Goal: Task Accomplishment & Management: Complete application form

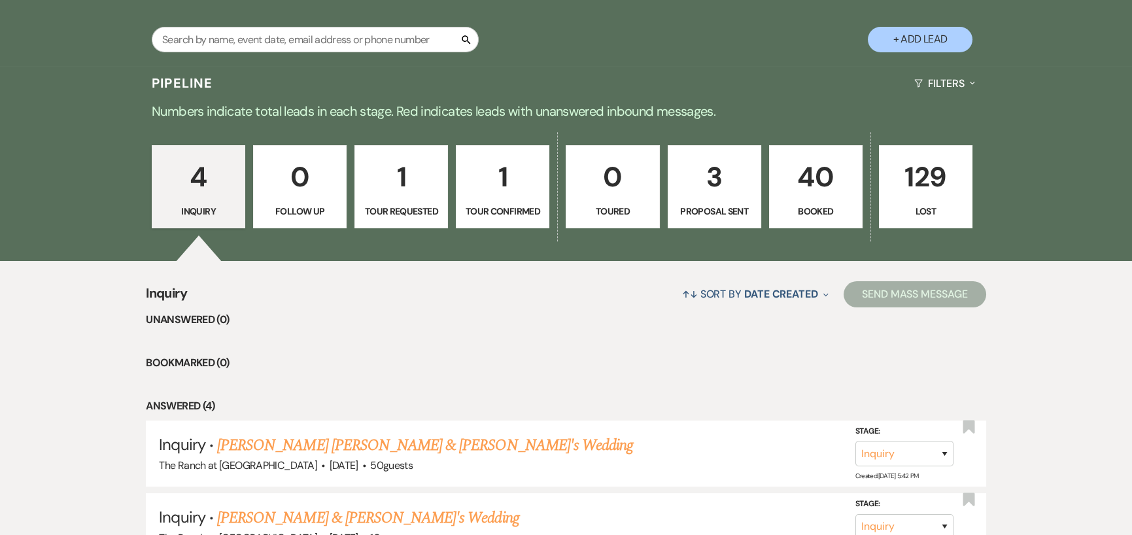
scroll to position [262, 0]
click at [712, 175] on p "3" at bounding box center [714, 176] width 77 height 44
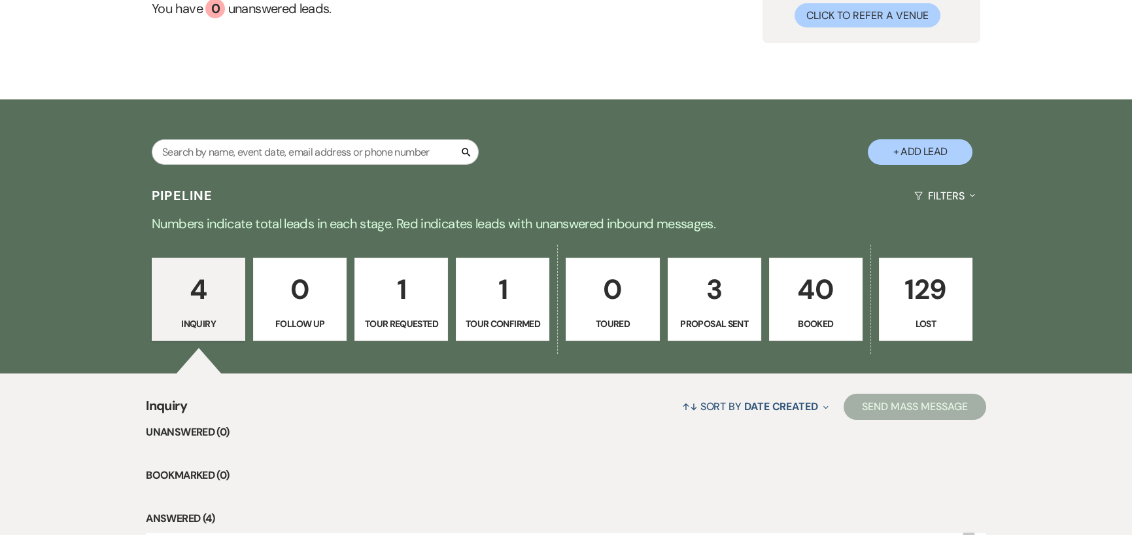
select select "6"
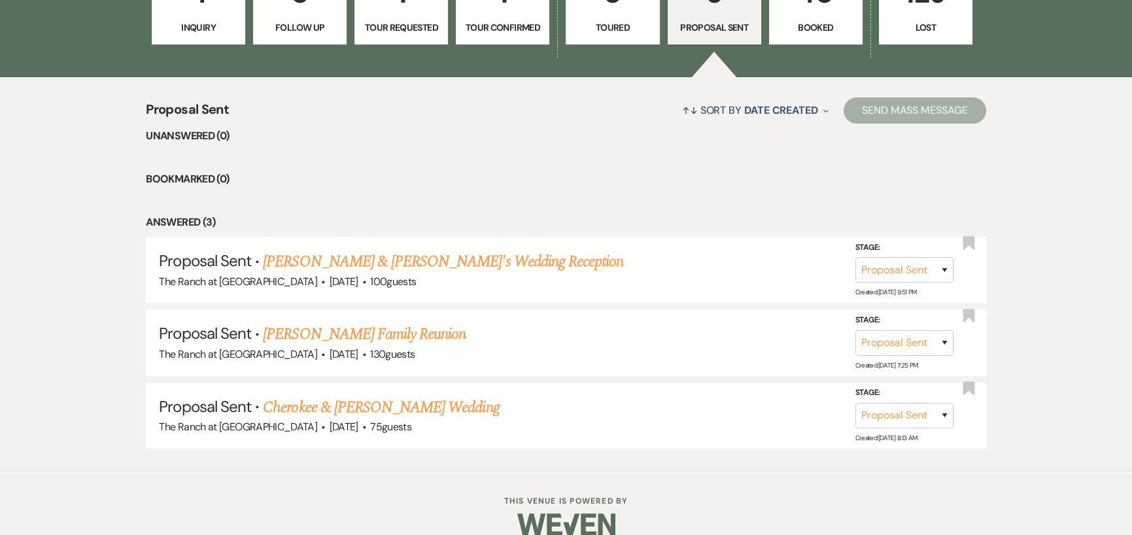
scroll to position [458, 0]
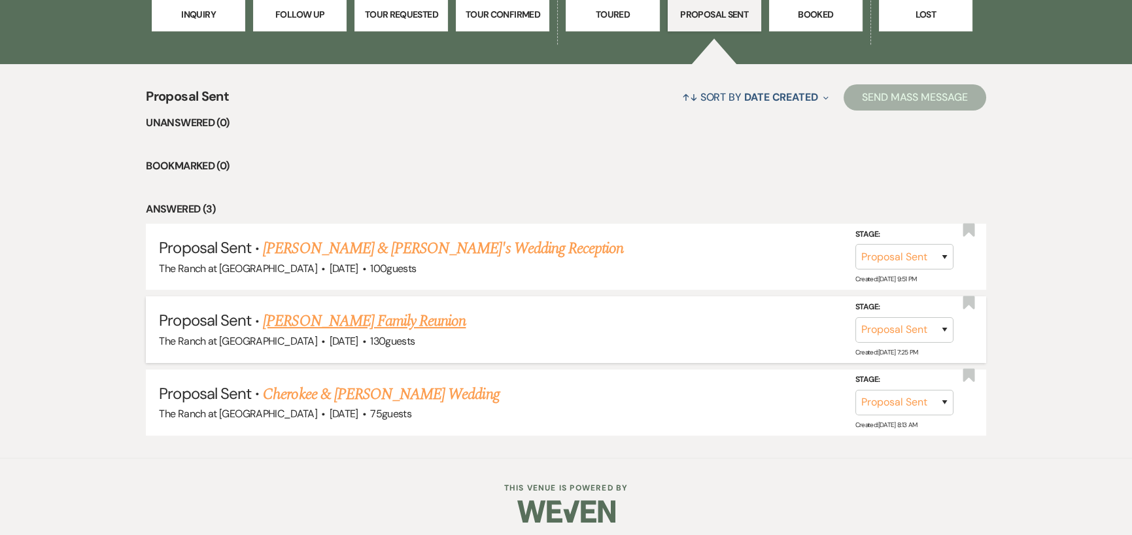
click at [399, 319] on link "[PERSON_NAME] Family Reunion" at bounding box center [364, 321] width 203 height 24
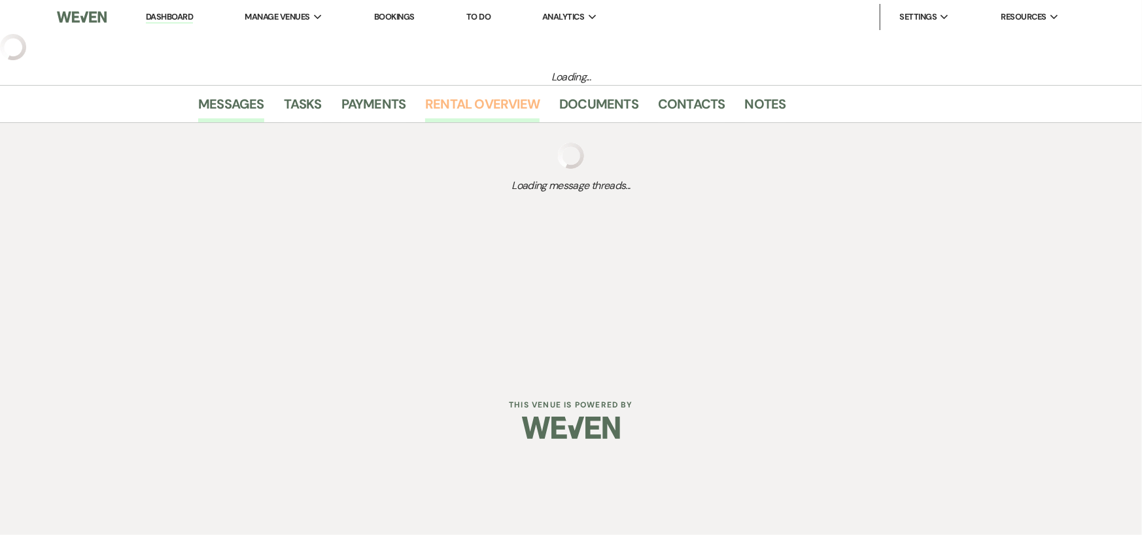
select select "6"
select select "12"
select select "13"
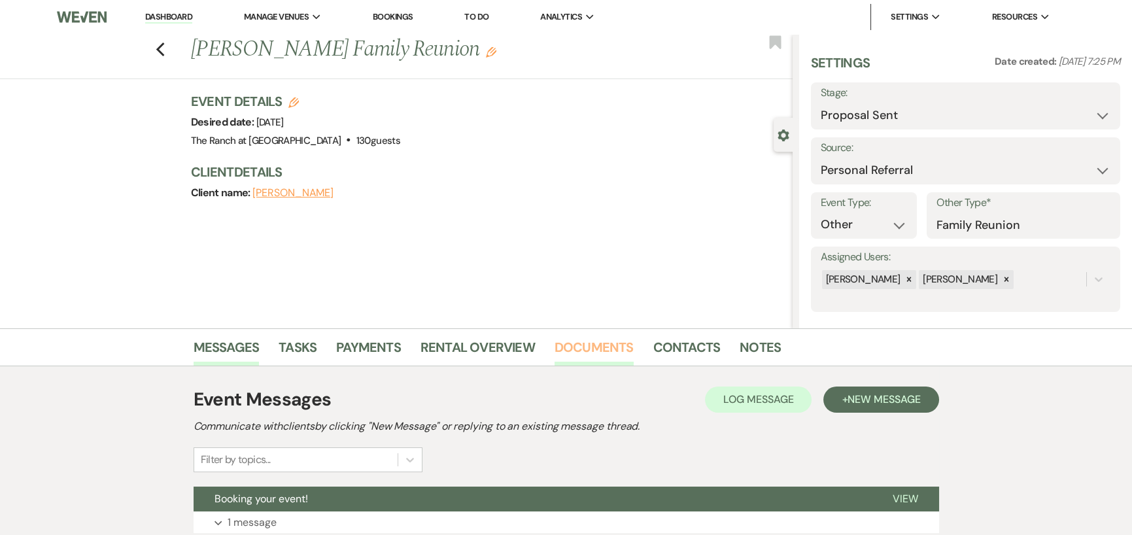
click at [598, 345] on link "Documents" at bounding box center [594, 351] width 79 height 29
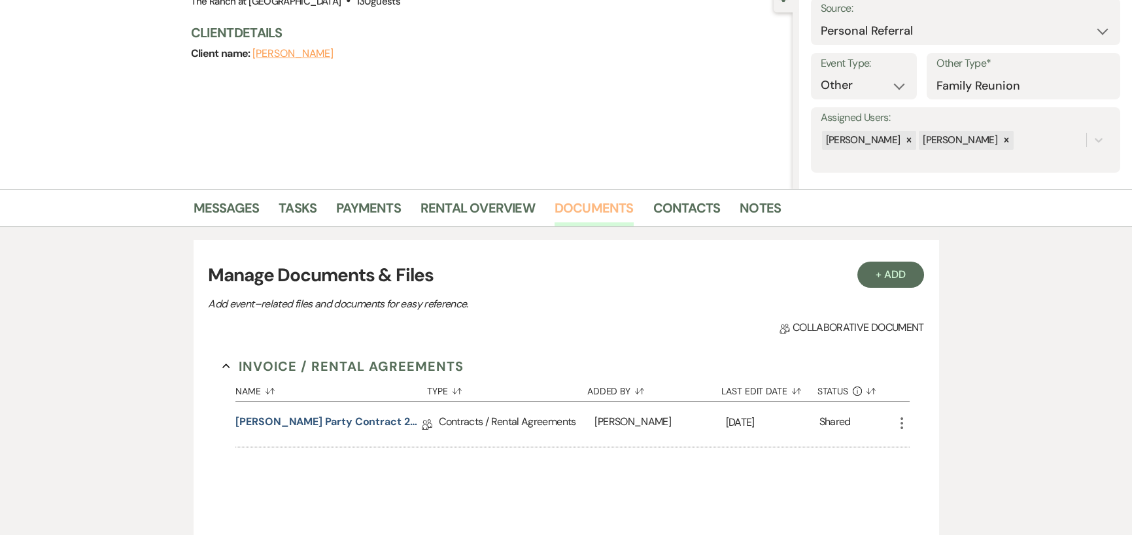
scroll to position [379, 0]
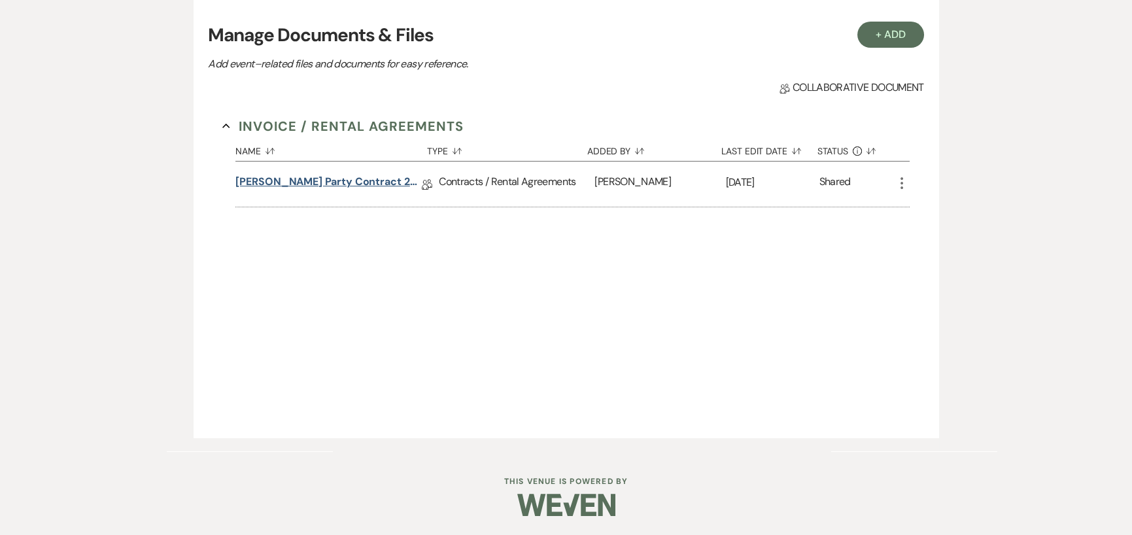
click at [373, 181] on link "[PERSON_NAME] Party Contract 2025" at bounding box center [329, 184] width 186 height 20
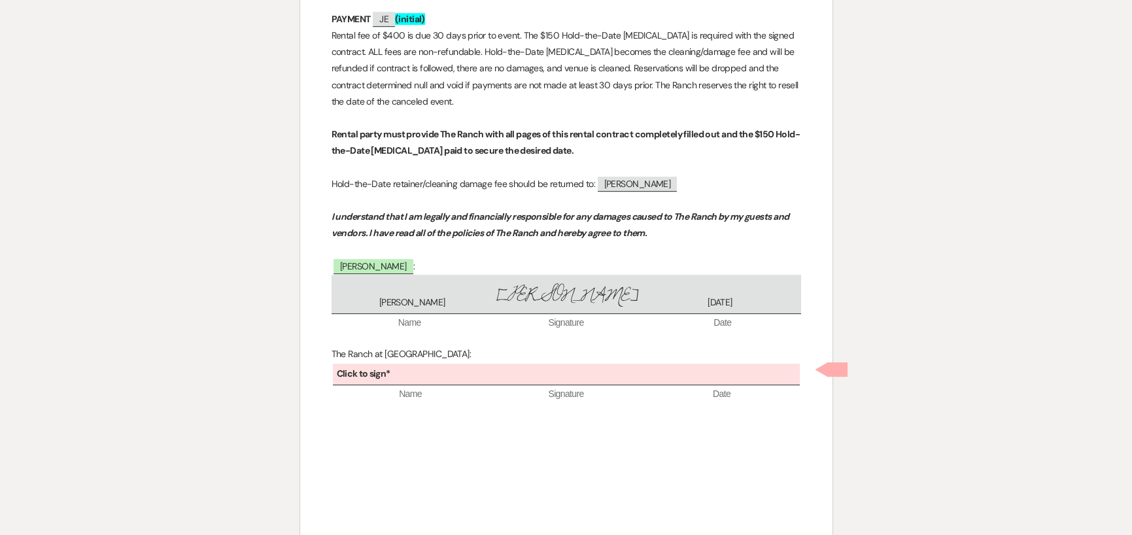
scroll to position [1802, 0]
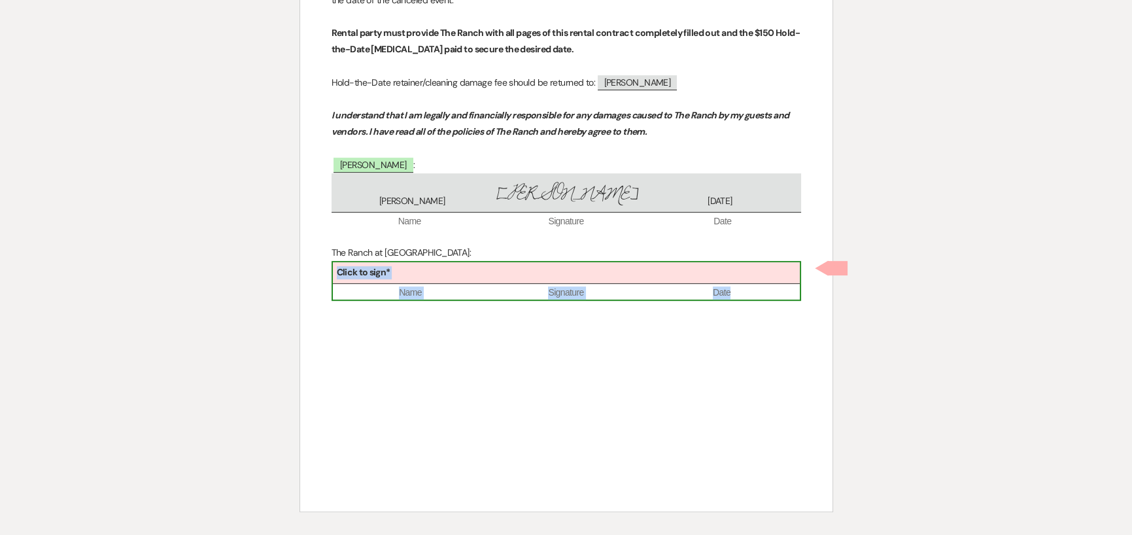
click at [510, 277] on div "Click to sign*" at bounding box center [566, 273] width 467 height 22
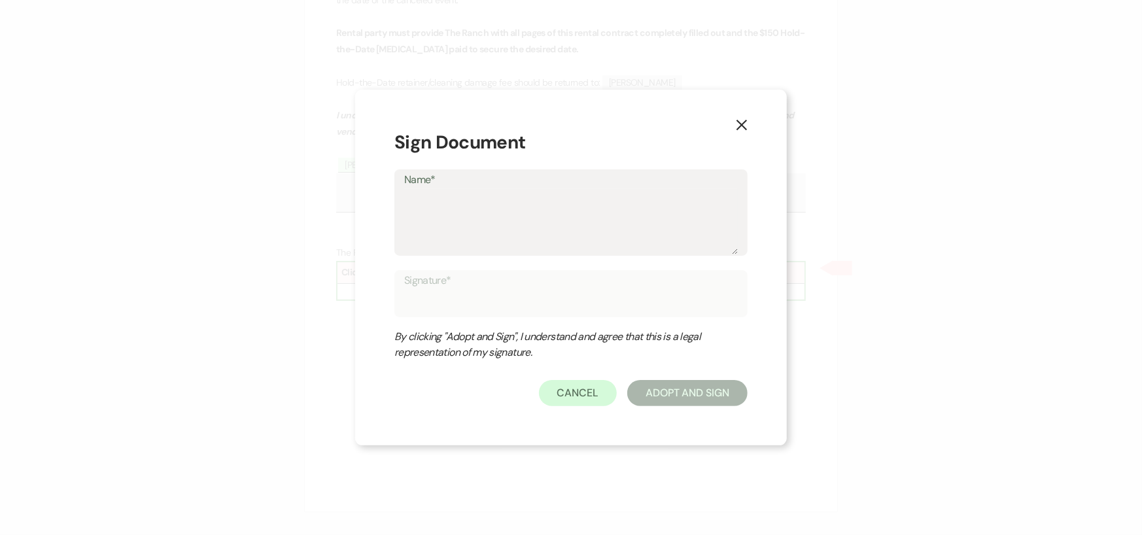
type textarea "T"
type input "T"
type textarea "Tr"
type input "Tr"
type textarea "Tra"
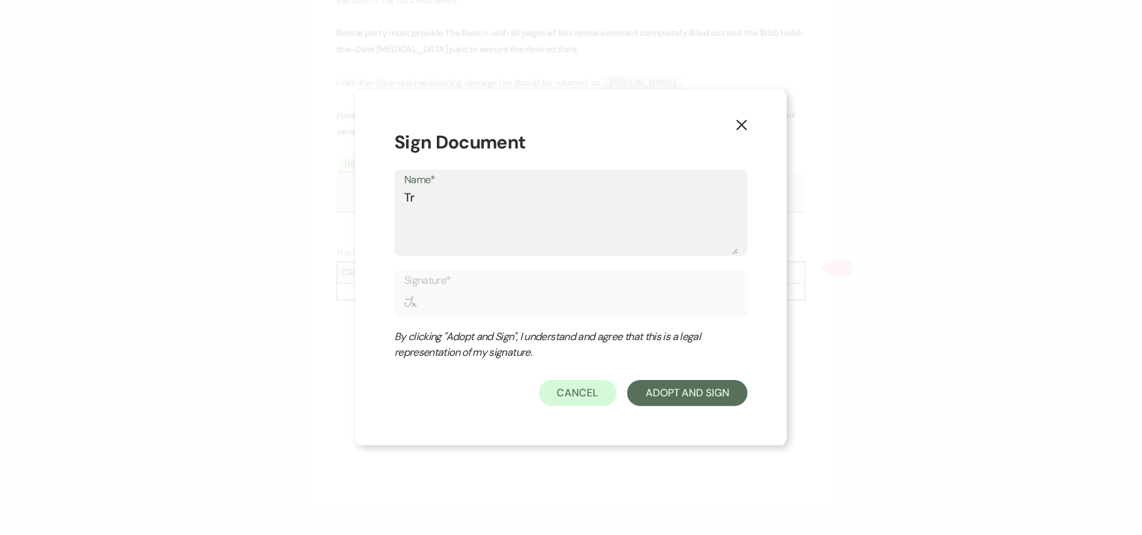
type input "Tra"
type textarea "Trac"
type input "Trac"
type textarea "[PERSON_NAME]"
type input "[PERSON_NAME]"
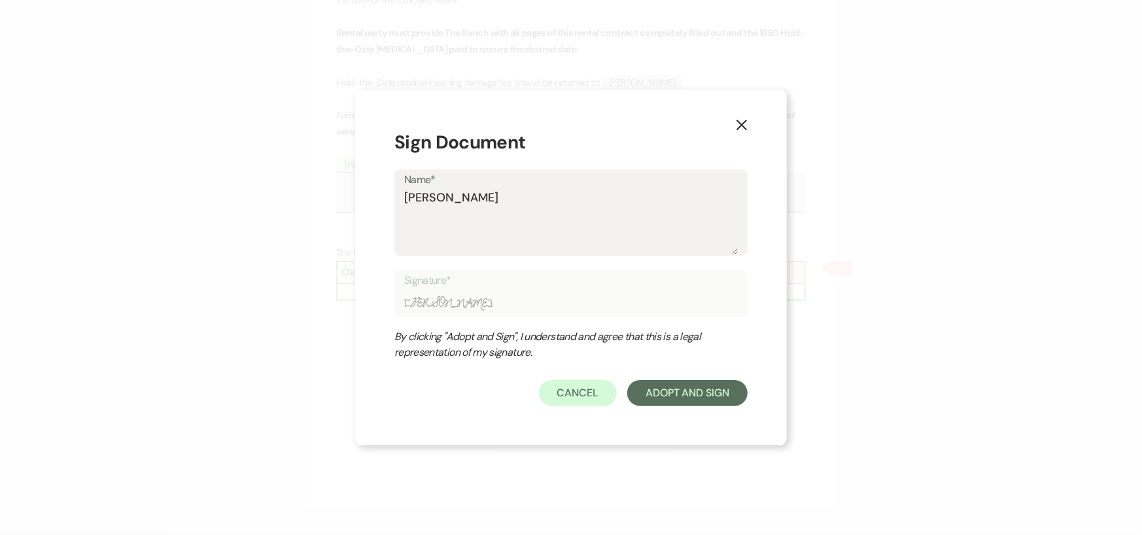
type textarea "[PERSON_NAME]"
type input "[PERSON_NAME]"
type textarea "[PERSON_NAME]"
type input "[PERSON_NAME]"
type textarea "[PERSON_NAME]"
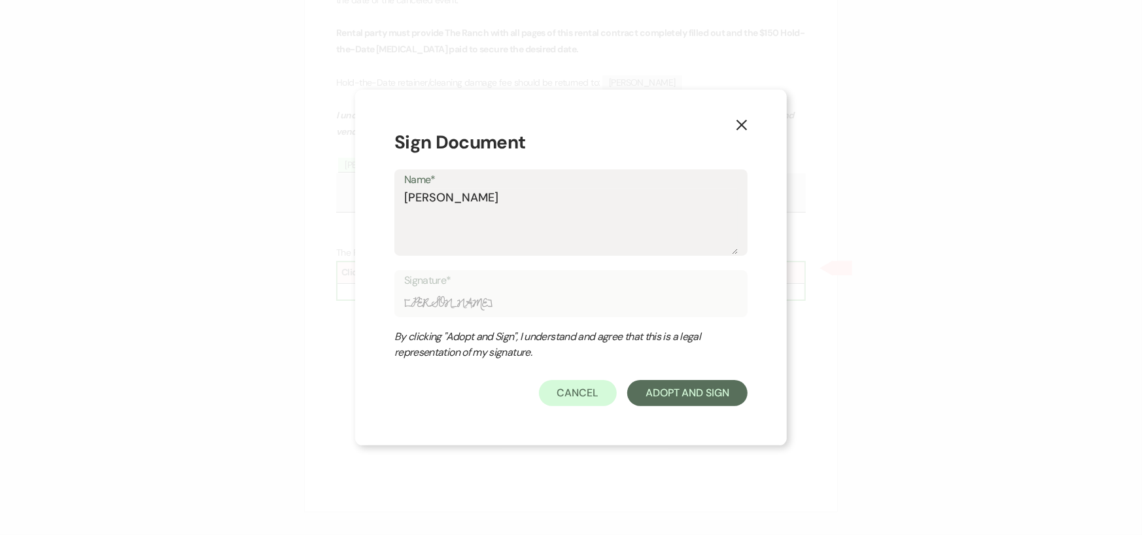
type input "[PERSON_NAME]"
type textarea "[PERSON_NAME]"
type input "[PERSON_NAME]"
type textarea "[PERSON_NAME]"
type input "[PERSON_NAME]"
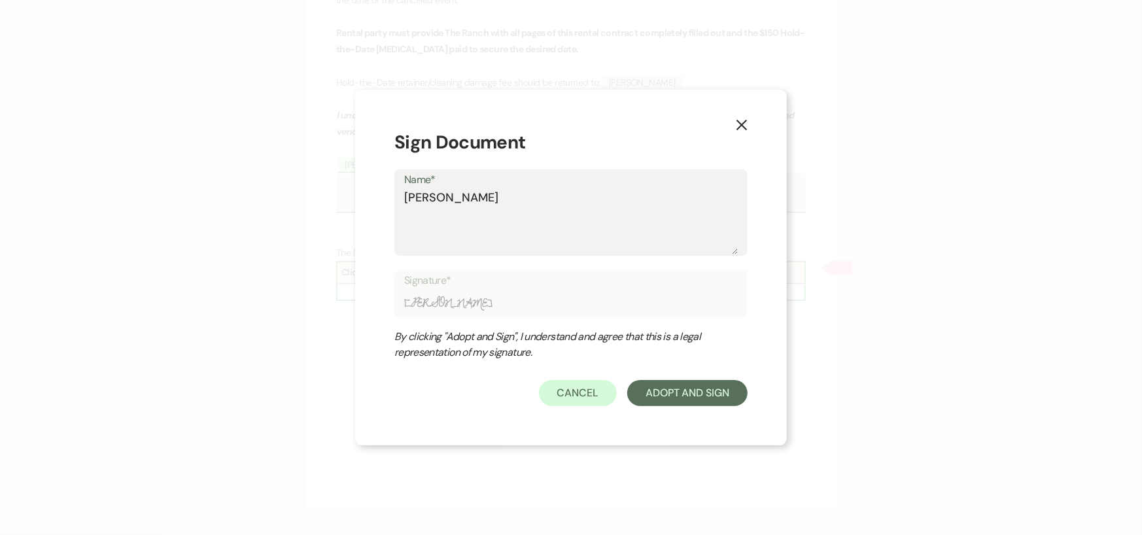
type textarea "[PERSON_NAME]"
type input "[PERSON_NAME]"
type textarea "[PERSON_NAME]"
type input "[PERSON_NAME]"
type textarea "[PERSON_NAME]"
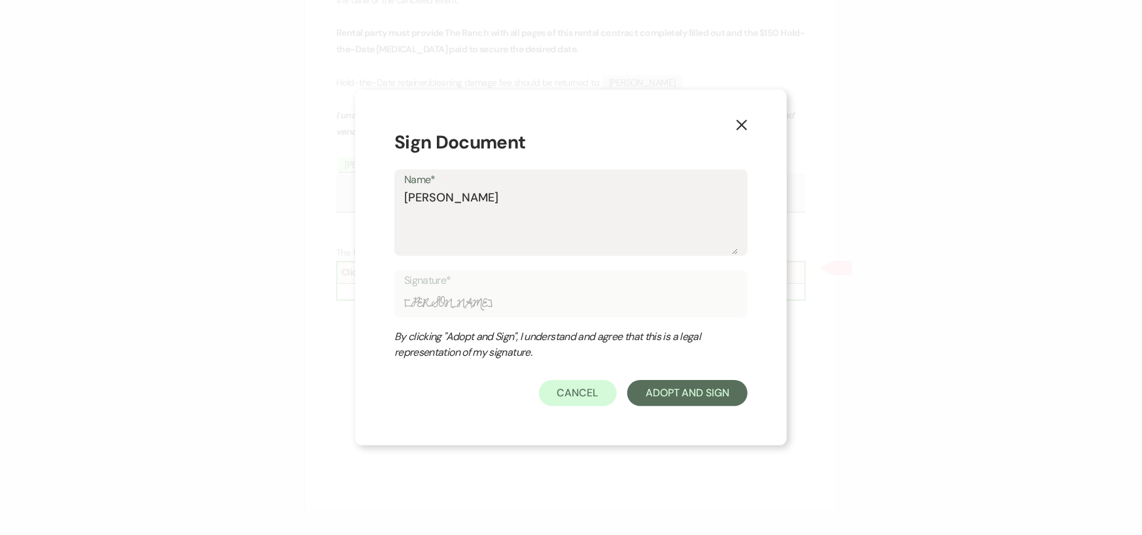
type input "[PERSON_NAME]"
type textarea "[PERSON_NAME]"
type input "[PERSON_NAME]"
type textarea "[PERSON_NAME]"
type input "[PERSON_NAME]"
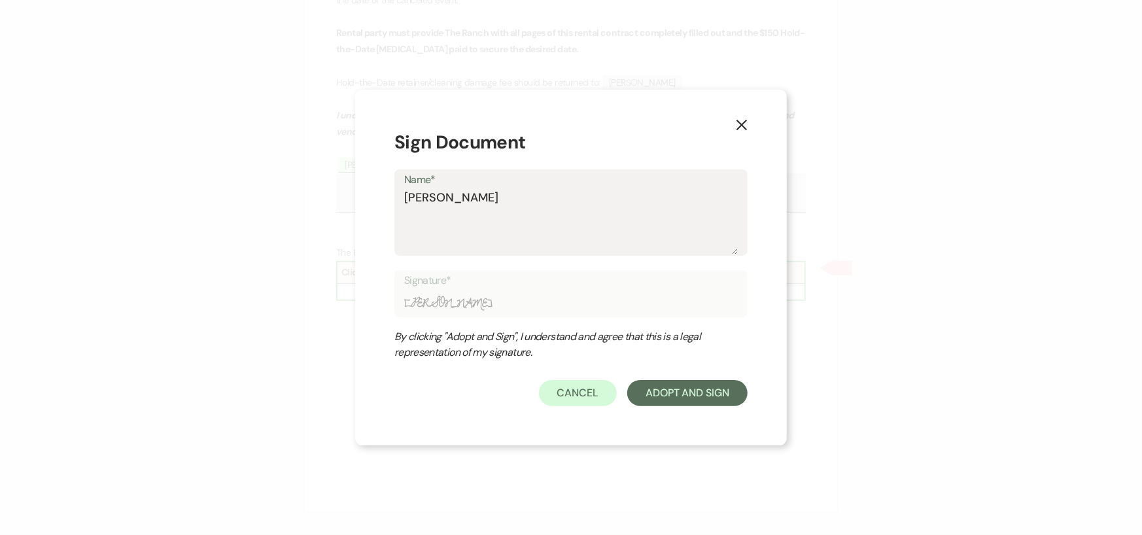
type textarea "[PERSON_NAME]"
type input "[PERSON_NAME]"
type textarea "[PERSON_NAME]"
click at [726, 397] on button "Adopt And Sign" at bounding box center [687, 393] width 120 height 26
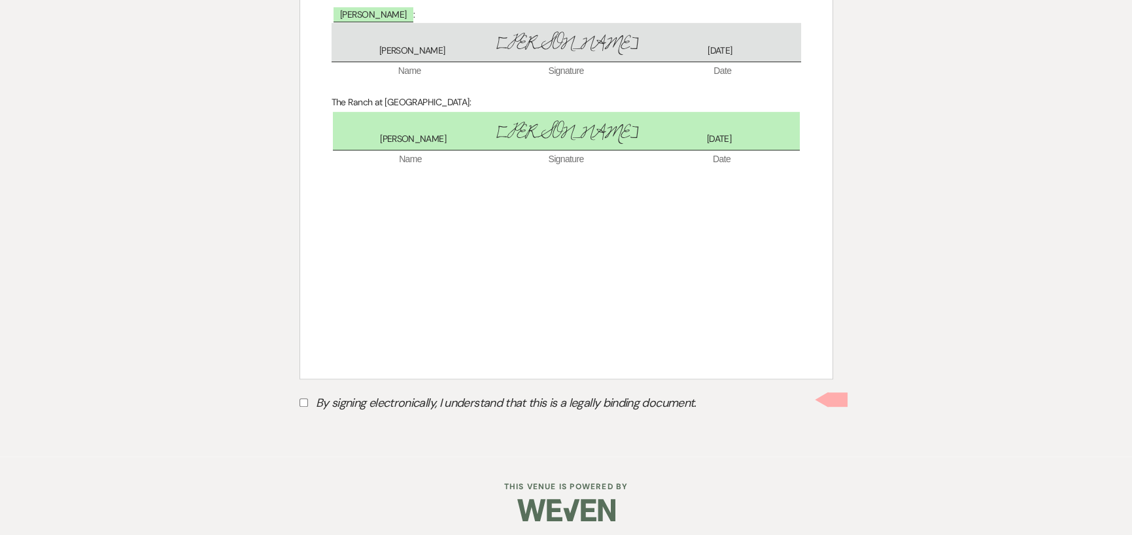
scroll to position [1958, 0]
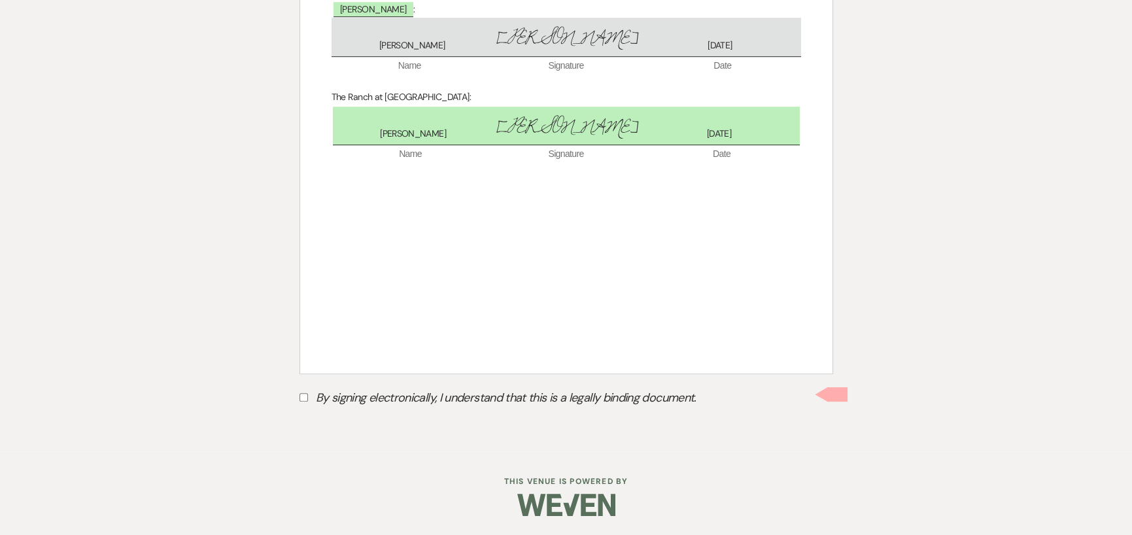
click at [302, 399] on input "By signing electronically, I understand that this is a legally binding document." at bounding box center [304, 397] width 9 height 9
checkbox input "true"
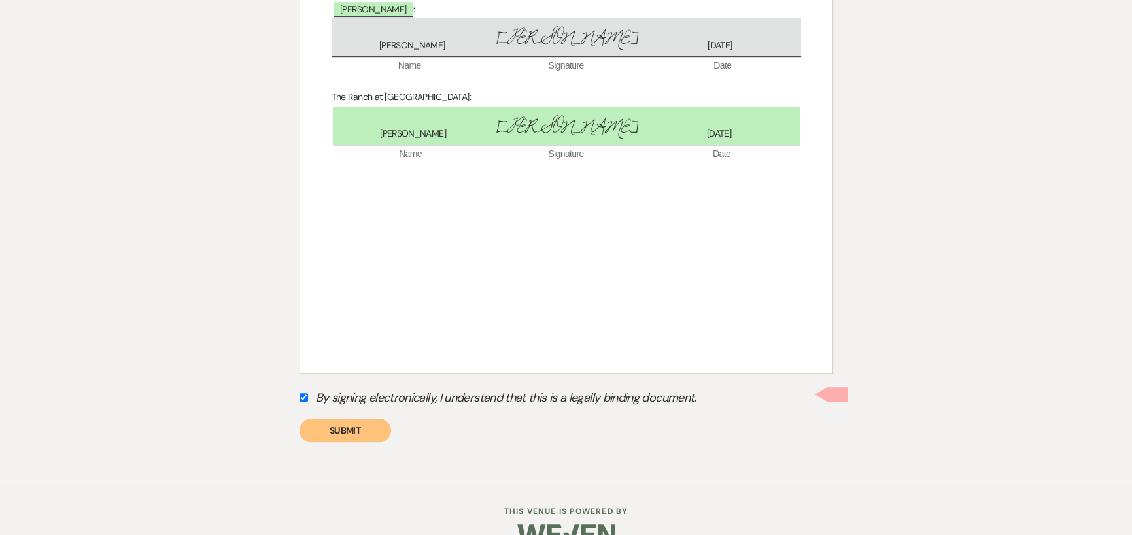
click at [309, 432] on button "Submit" at bounding box center [346, 431] width 92 height 24
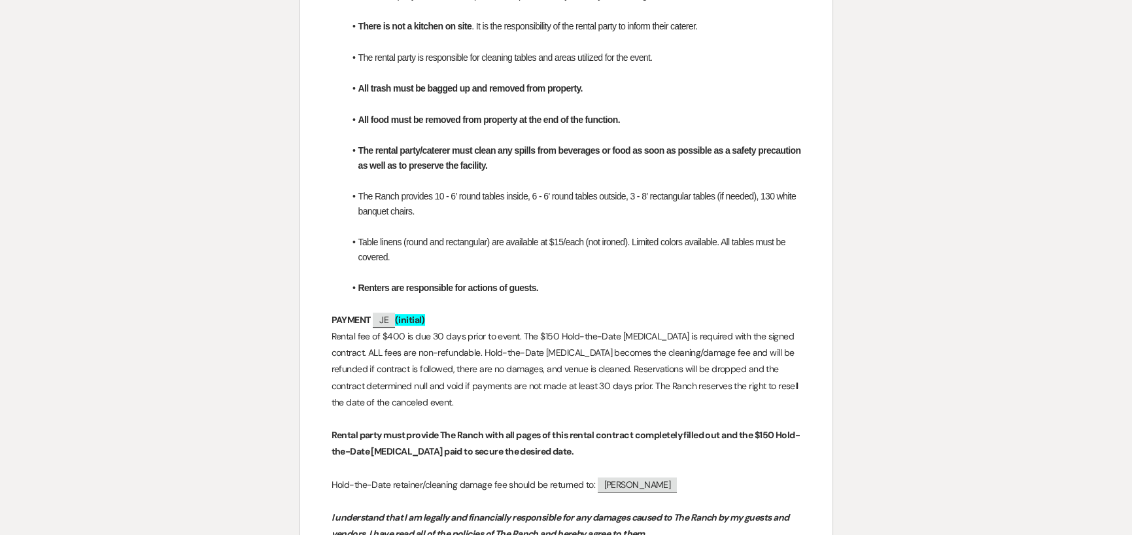
scroll to position [1397, 0]
